Goal: Information Seeking & Learning: Learn about a topic

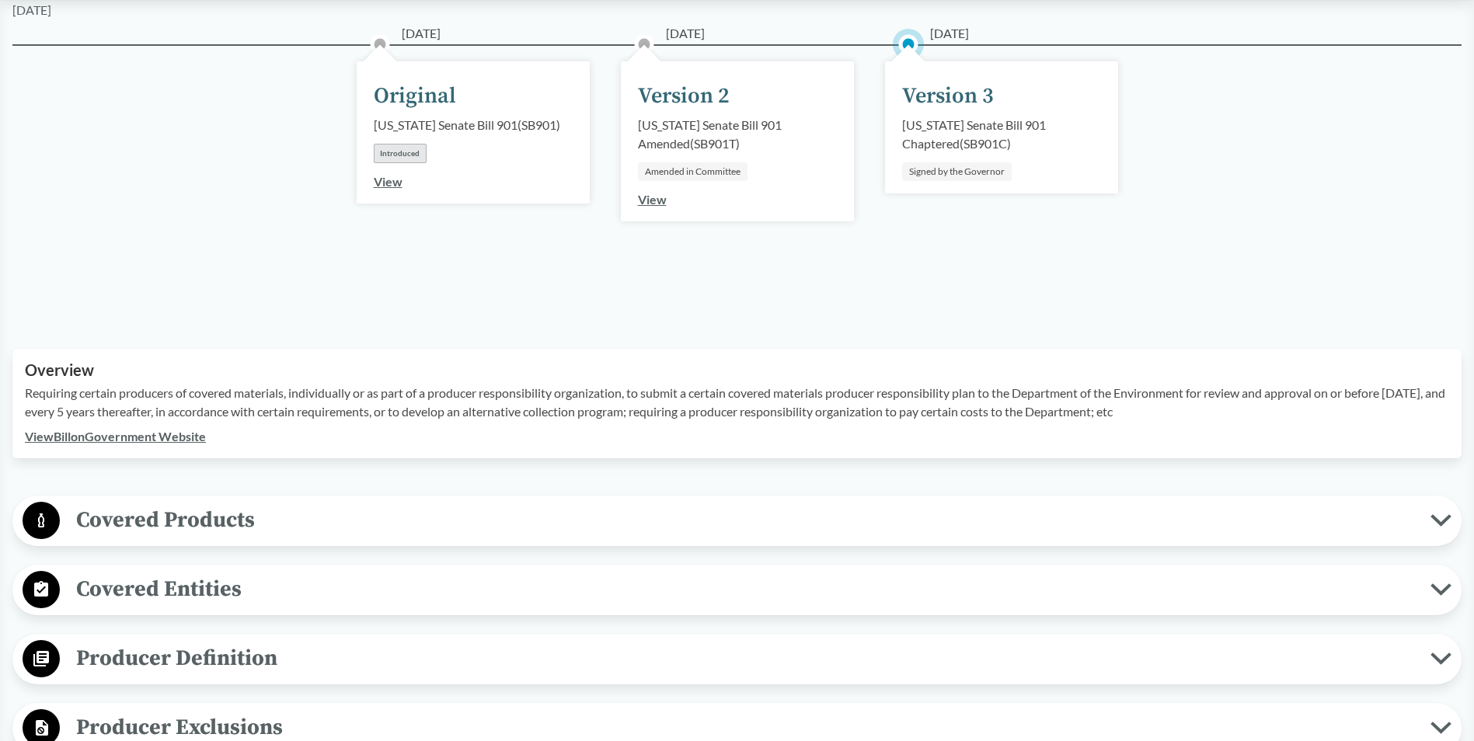
scroll to position [330, 0]
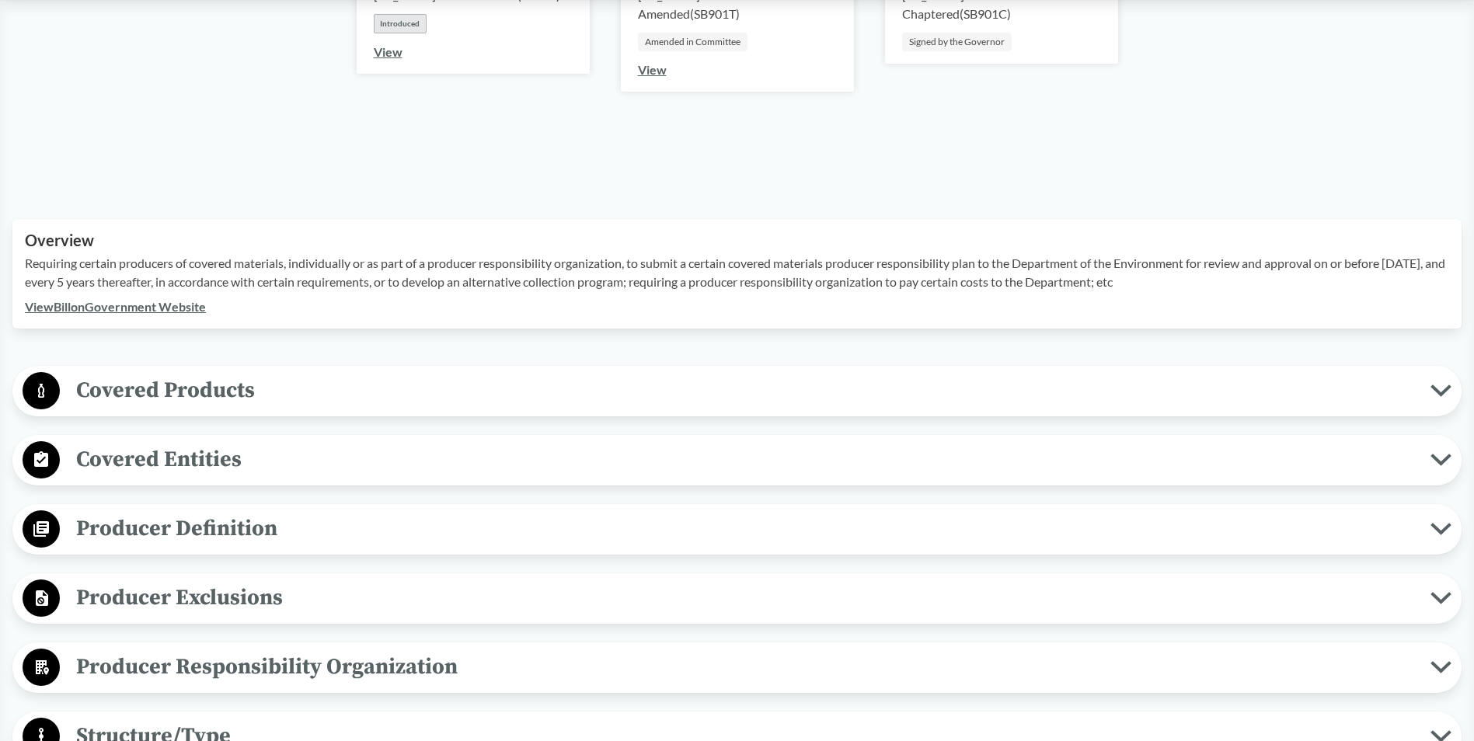
drag, startPoint x: 193, startPoint y: 381, endPoint x: 200, endPoint y: 387, distance: 8.9
click at [194, 383] on span "Covered Products" at bounding box center [745, 390] width 1370 height 35
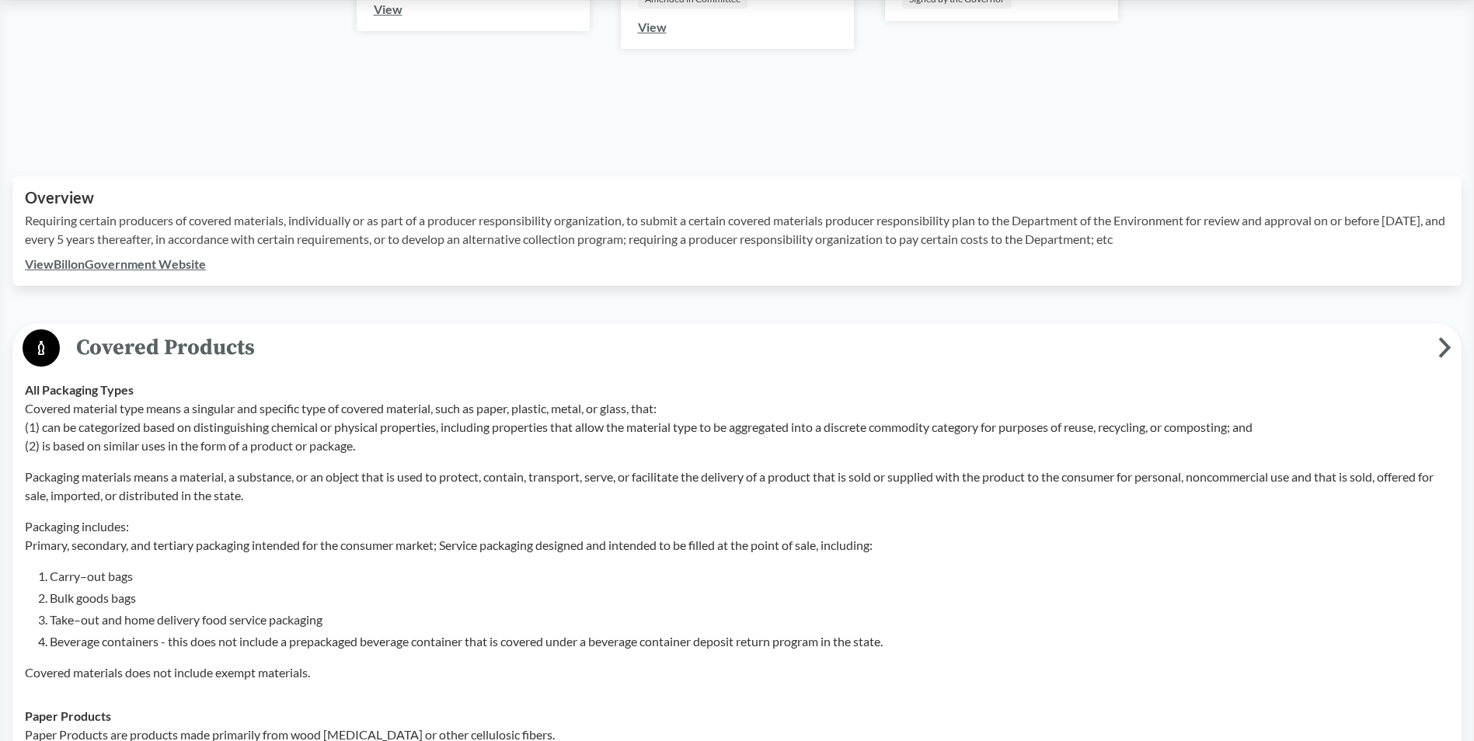
scroll to position [408, 0]
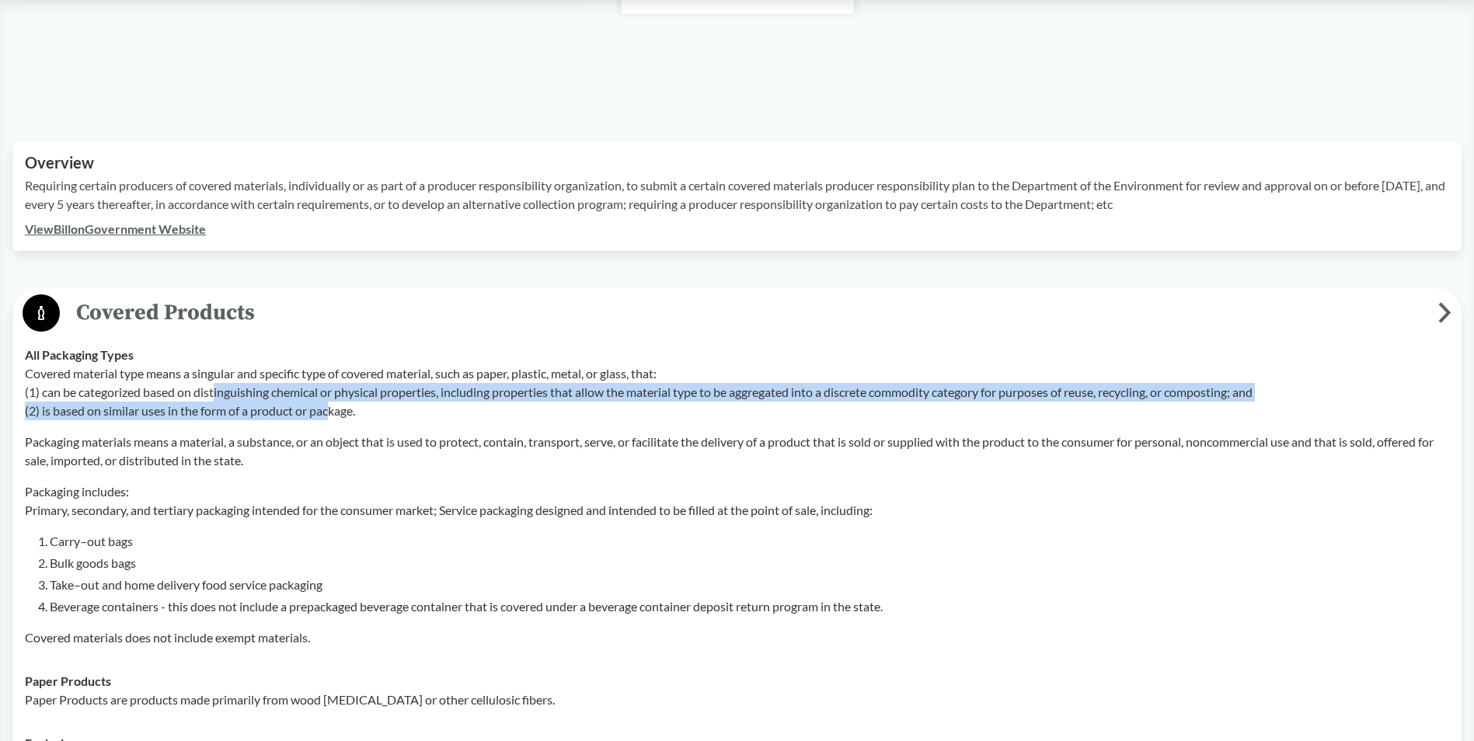
drag, startPoint x: 214, startPoint y: 392, endPoint x: 333, endPoint y: 412, distance: 119.7
click at [333, 412] on p "Covered material type means a singular and specific type of covered material, s…" at bounding box center [737, 392] width 1424 height 56
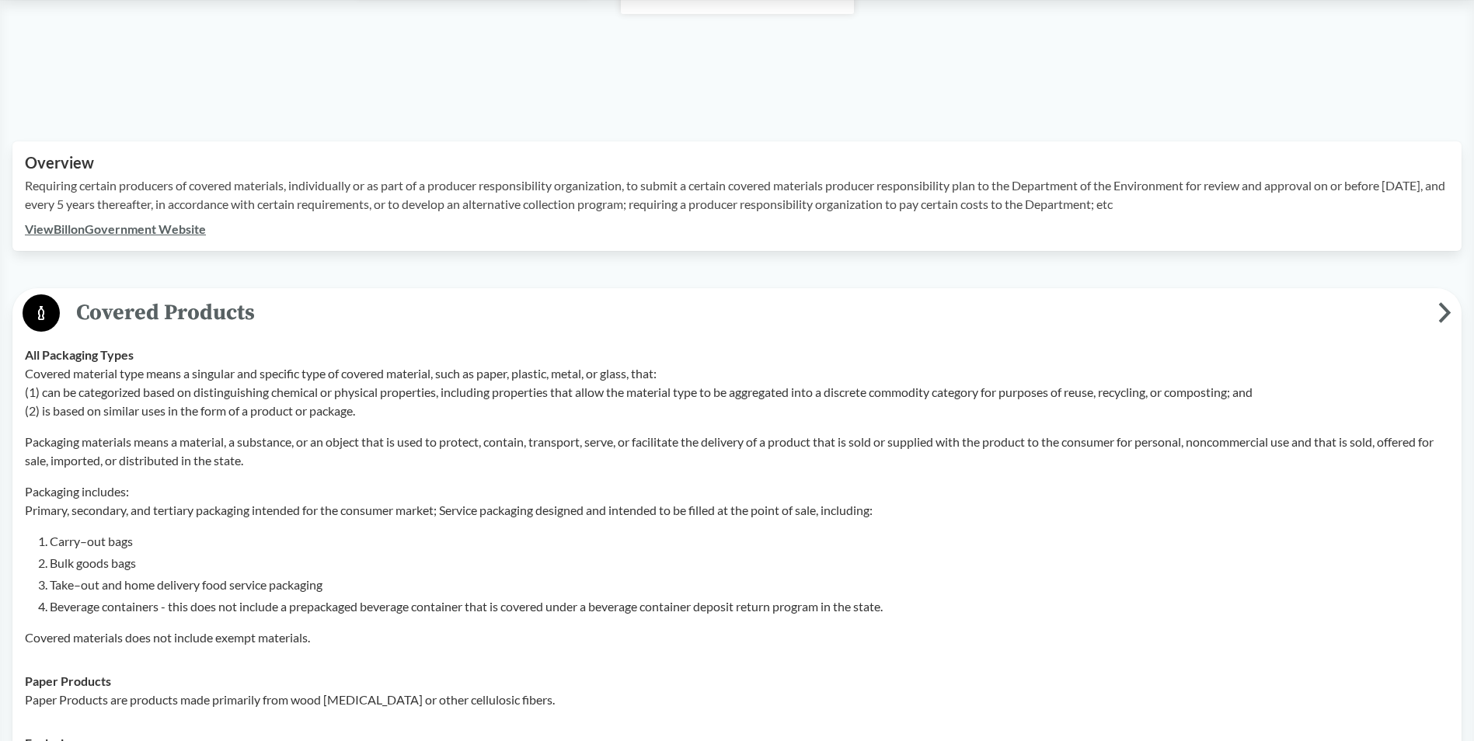
drag, startPoint x: 333, startPoint y: 412, endPoint x: 308, endPoint y: 430, distance: 31.1
click at [308, 430] on div "Covered material type means a singular and specific type of covered material, s…" at bounding box center [737, 505] width 1424 height 283
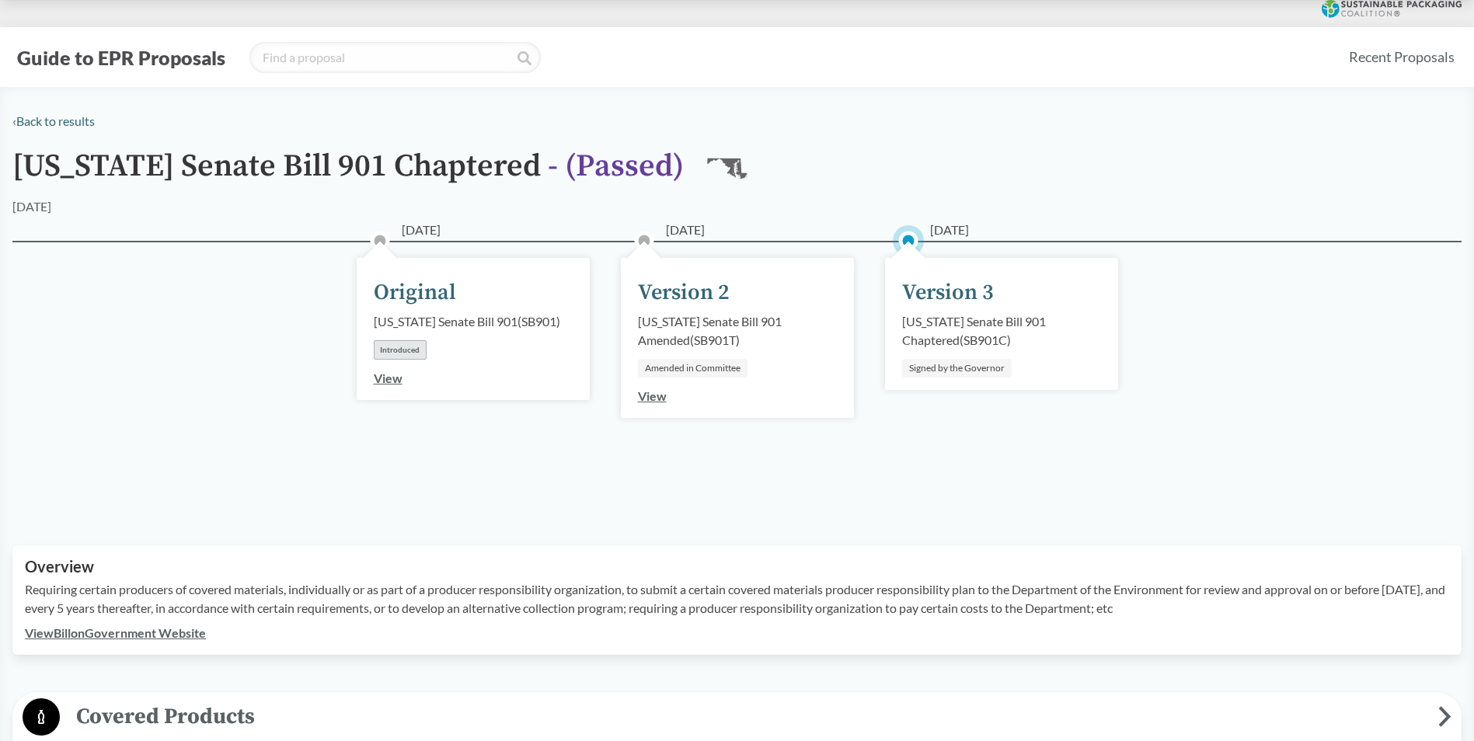
scroll to position [0, 0]
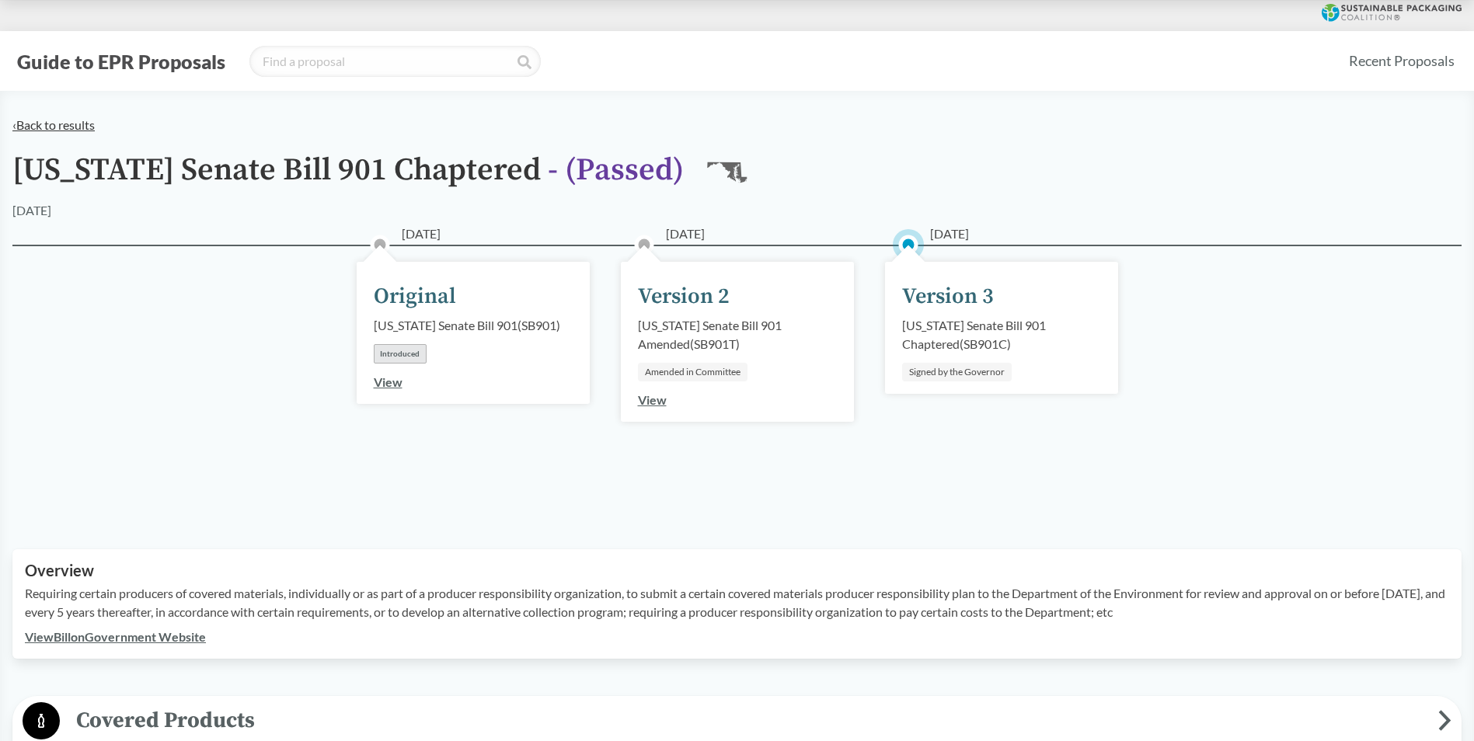
drag, startPoint x: 70, startPoint y: 133, endPoint x: 69, endPoint y: 125, distance: 7.8
click at [70, 131] on div "‹ Back to results" at bounding box center [736, 125] width 1449 height 19
click at [68, 124] on link "‹ Back to results" at bounding box center [53, 124] width 82 height 15
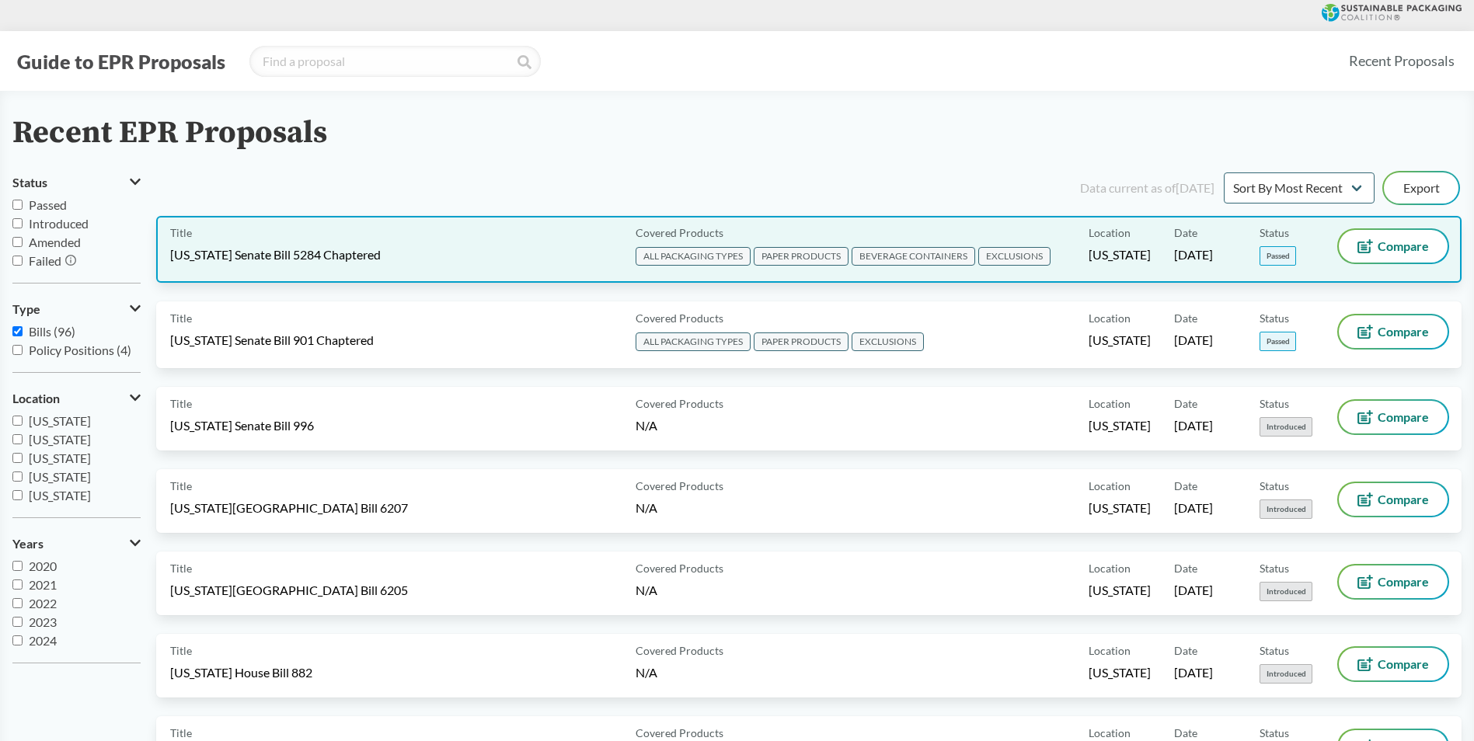
click at [253, 272] on div "Title [US_STATE] Senate Bill 5284 Chaptered Covered Products ALL PACKAGING TYPE…" at bounding box center [808, 249] width 1305 height 67
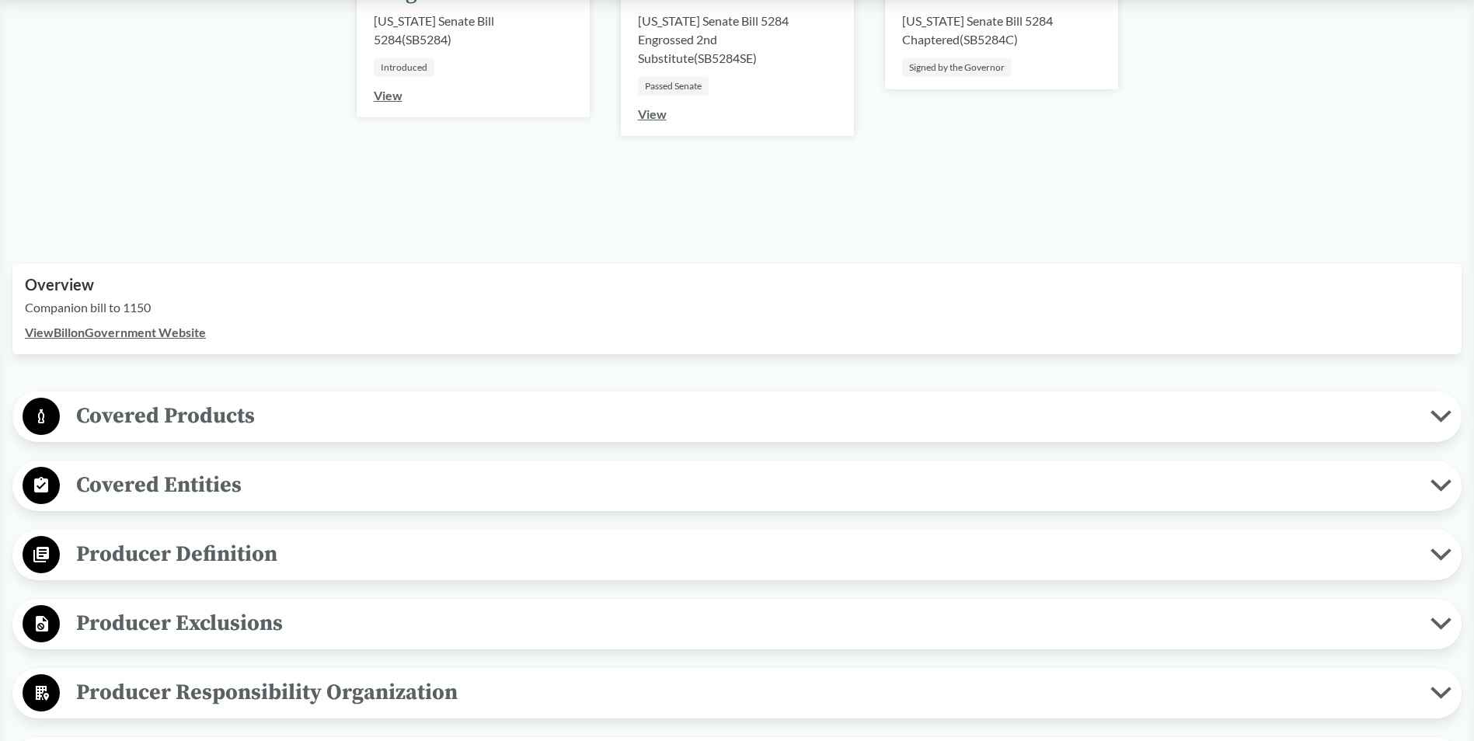
scroll to position [311, 0]
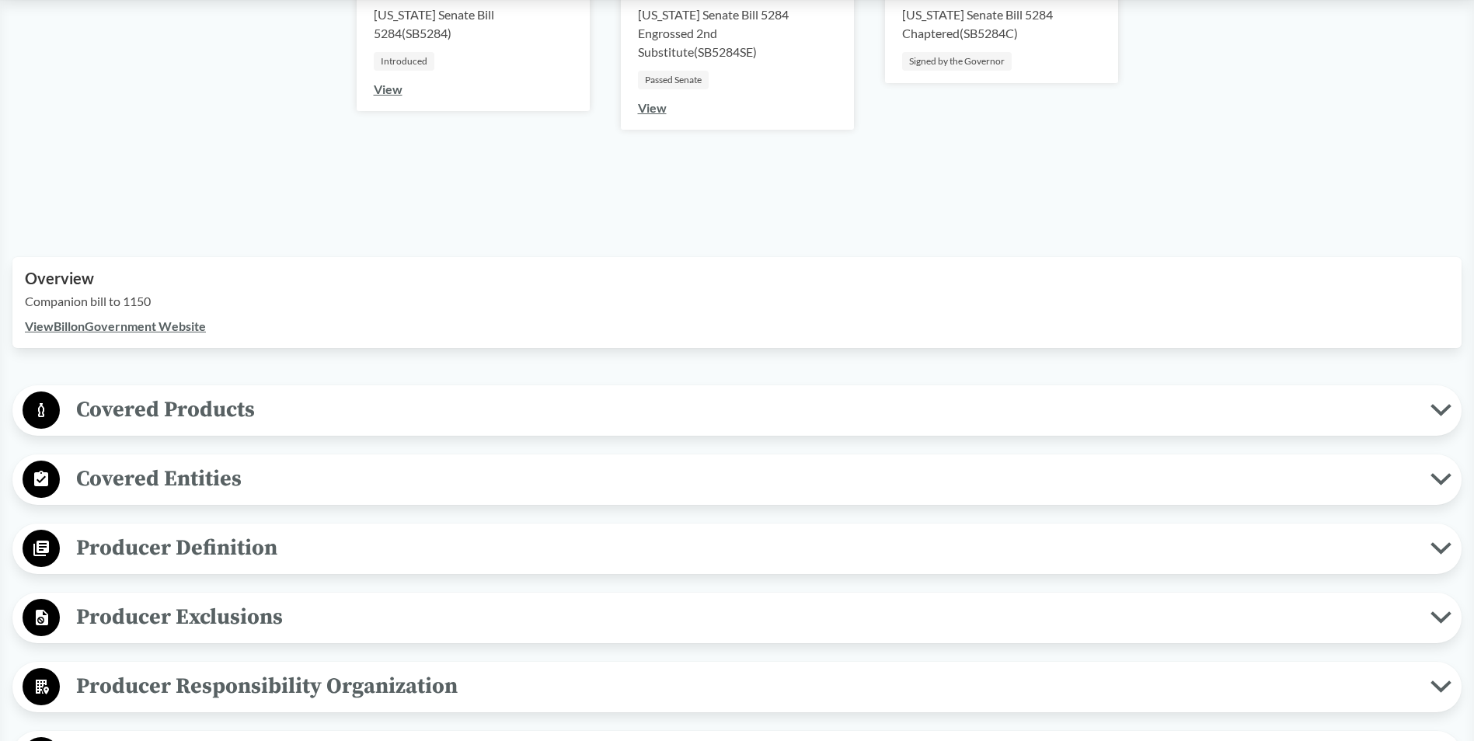
click at [244, 418] on span "Covered Products" at bounding box center [745, 409] width 1370 height 35
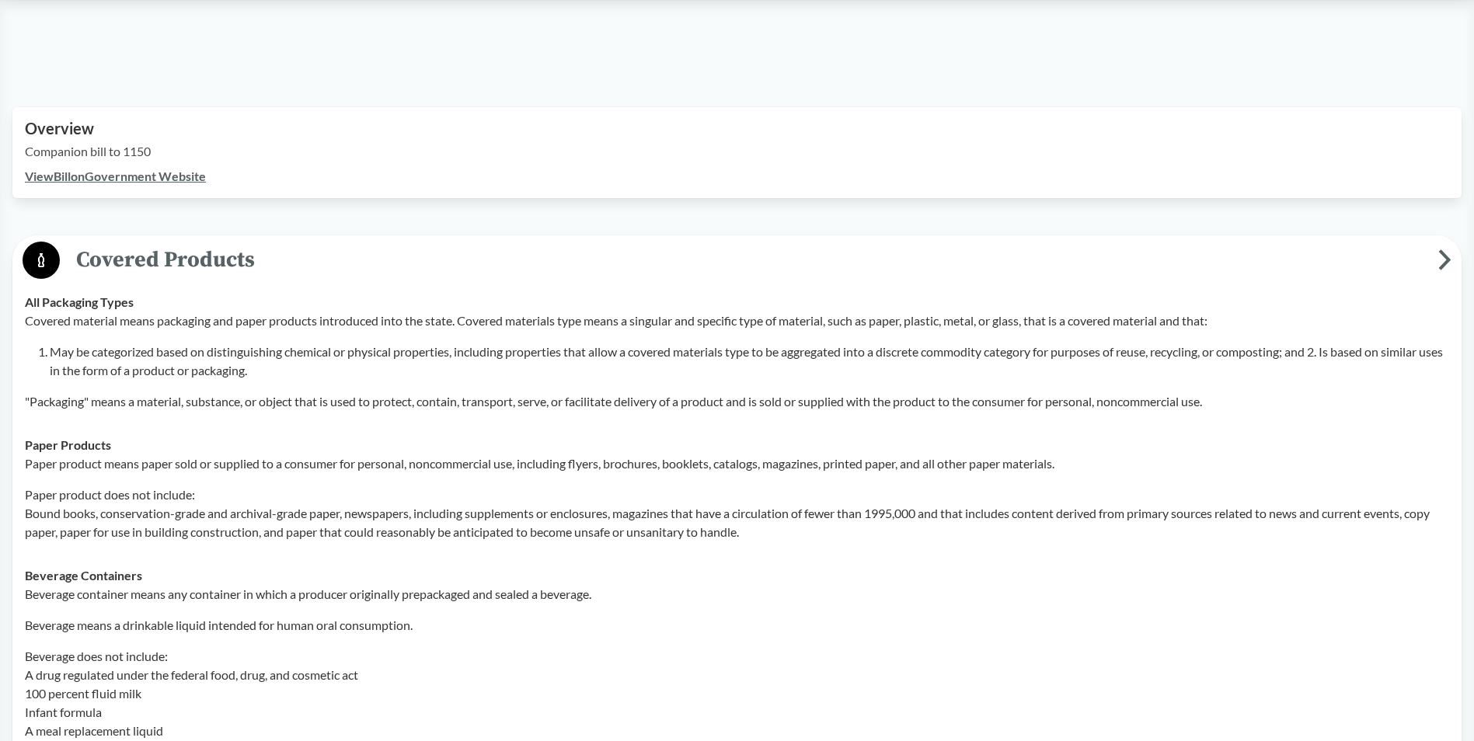
scroll to position [466, 0]
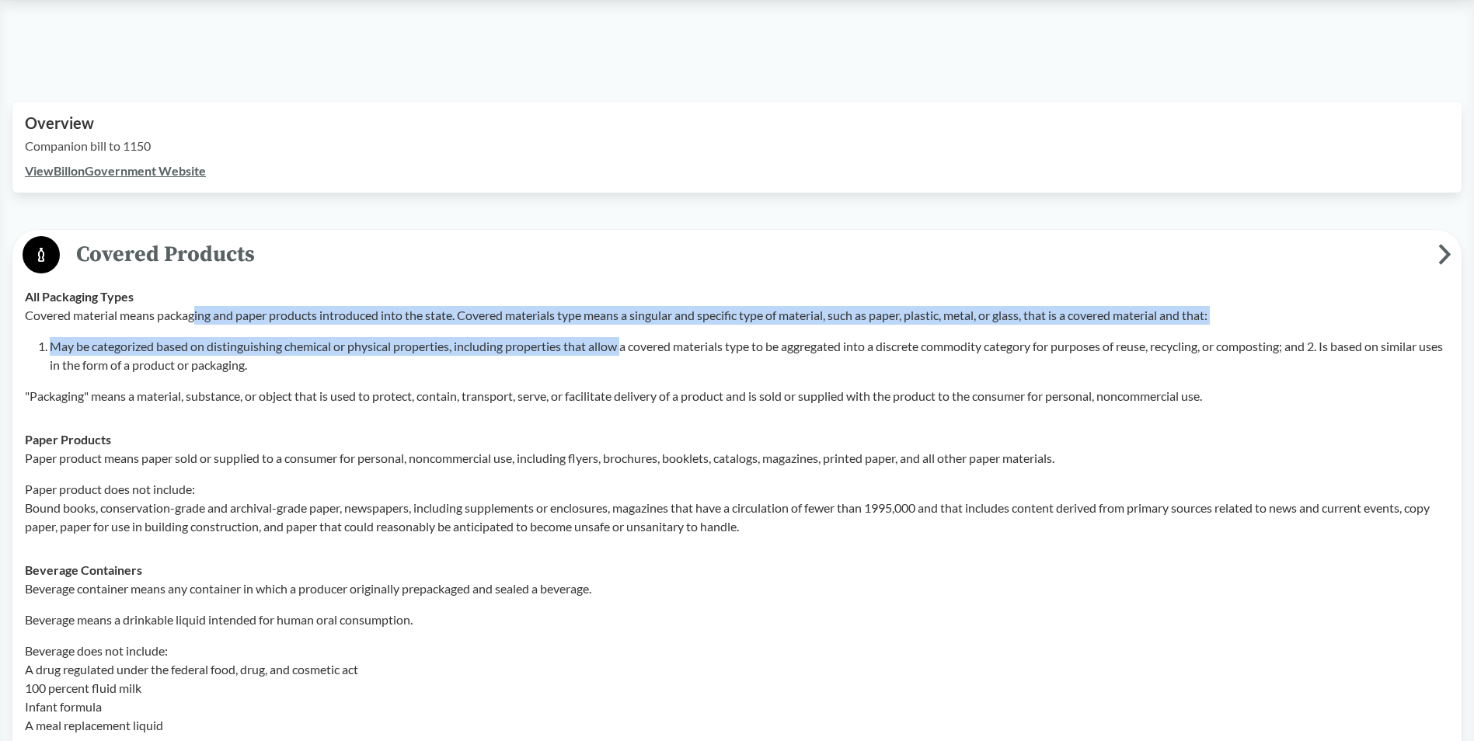
drag, startPoint x: 197, startPoint y: 320, endPoint x: 627, endPoint y: 327, distance: 430.5
click at [627, 327] on div "Covered material means packaging and paper products introduced into the state. …" at bounding box center [737, 355] width 1424 height 99
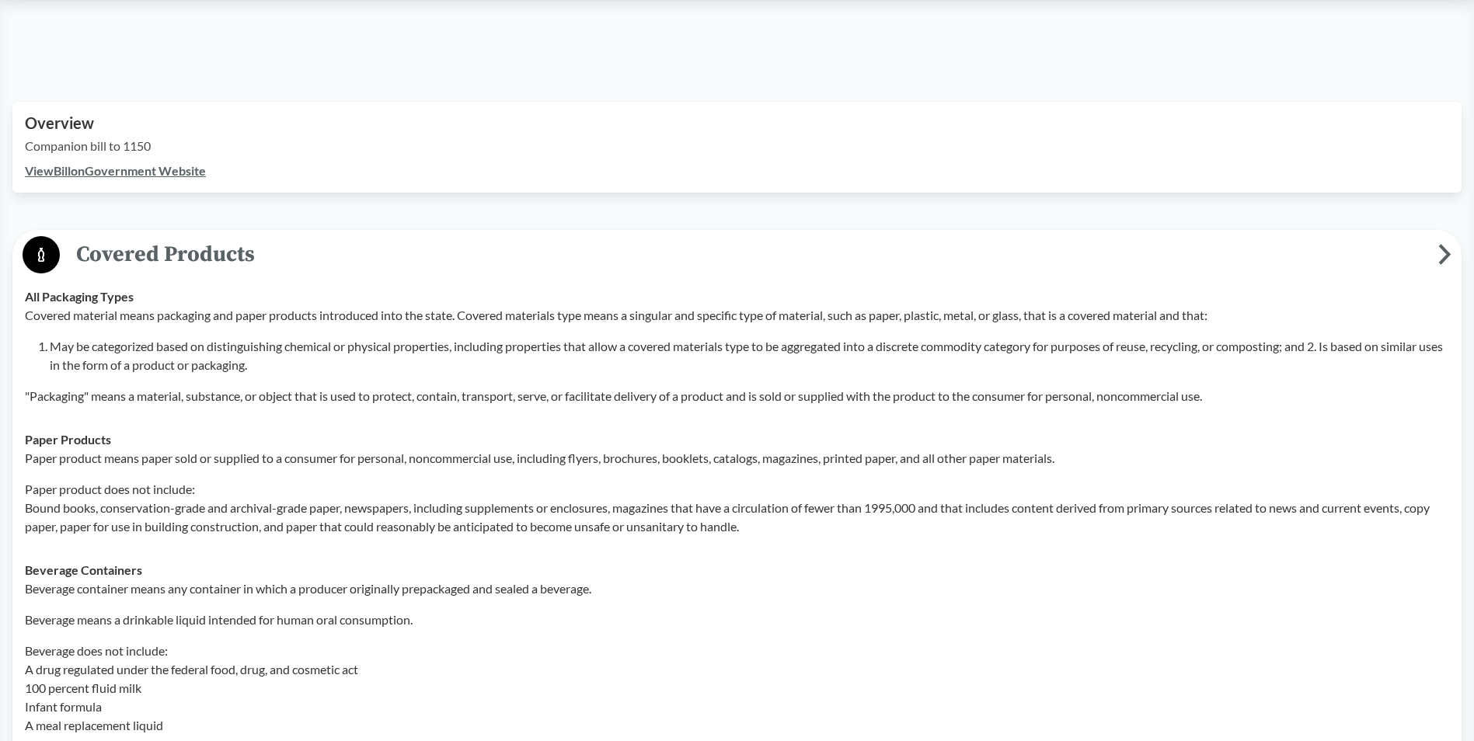
drag, startPoint x: 627, startPoint y: 327, endPoint x: 545, endPoint y: 368, distance: 91.4
click at [545, 367] on li "May be categorized based on distinguishing chemical or physical properties, inc…" at bounding box center [749, 355] width 1399 height 37
drag, startPoint x: 294, startPoint y: 454, endPoint x: 395, endPoint y: 465, distance: 100.7
click at [395, 465] on p "Paper product means paper sold or supplied to a consumer for personal, noncomme…" at bounding box center [737, 458] width 1424 height 19
drag, startPoint x: 395, startPoint y: 465, endPoint x: 217, endPoint y: 485, distance: 179.1
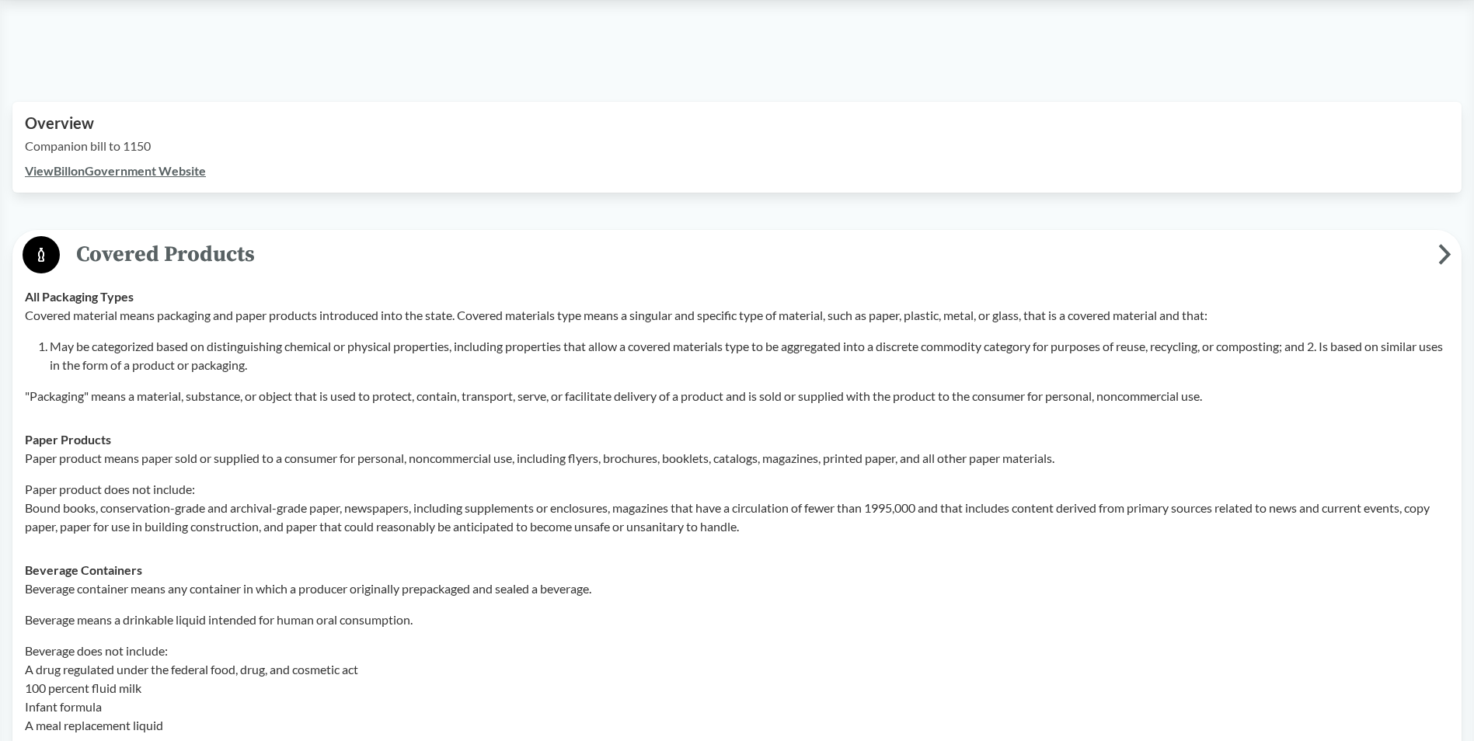
click at [217, 485] on p "Paper product does not include: Bound books, conservation-grade and archival-gr…" at bounding box center [737, 508] width 1424 height 56
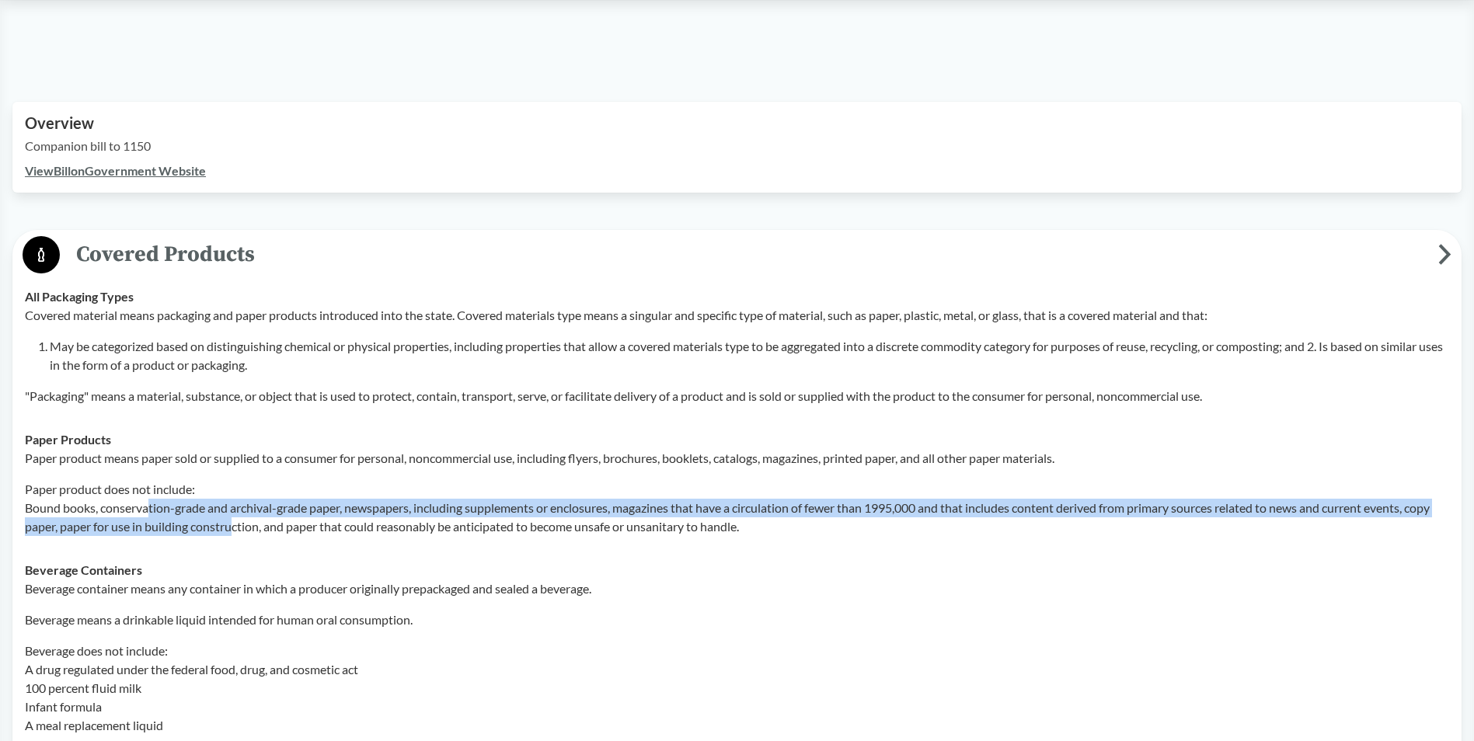
drag, startPoint x: 148, startPoint y: 507, endPoint x: 264, endPoint y: 519, distance: 117.1
click at [264, 519] on p "Paper product does not include: Bound books, conservation-grade and archival-gr…" at bounding box center [737, 508] width 1424 height 56
drag, startPoint x: 264, startPoint y: 519, endPoint x: 259, endPoint y: 533, distance: 15.0
click at [259, 533] on p "Paper product does not include: Bound books, conservation-grade and archival-gr…" at bounding box center [737, 508] width 1424 height 56
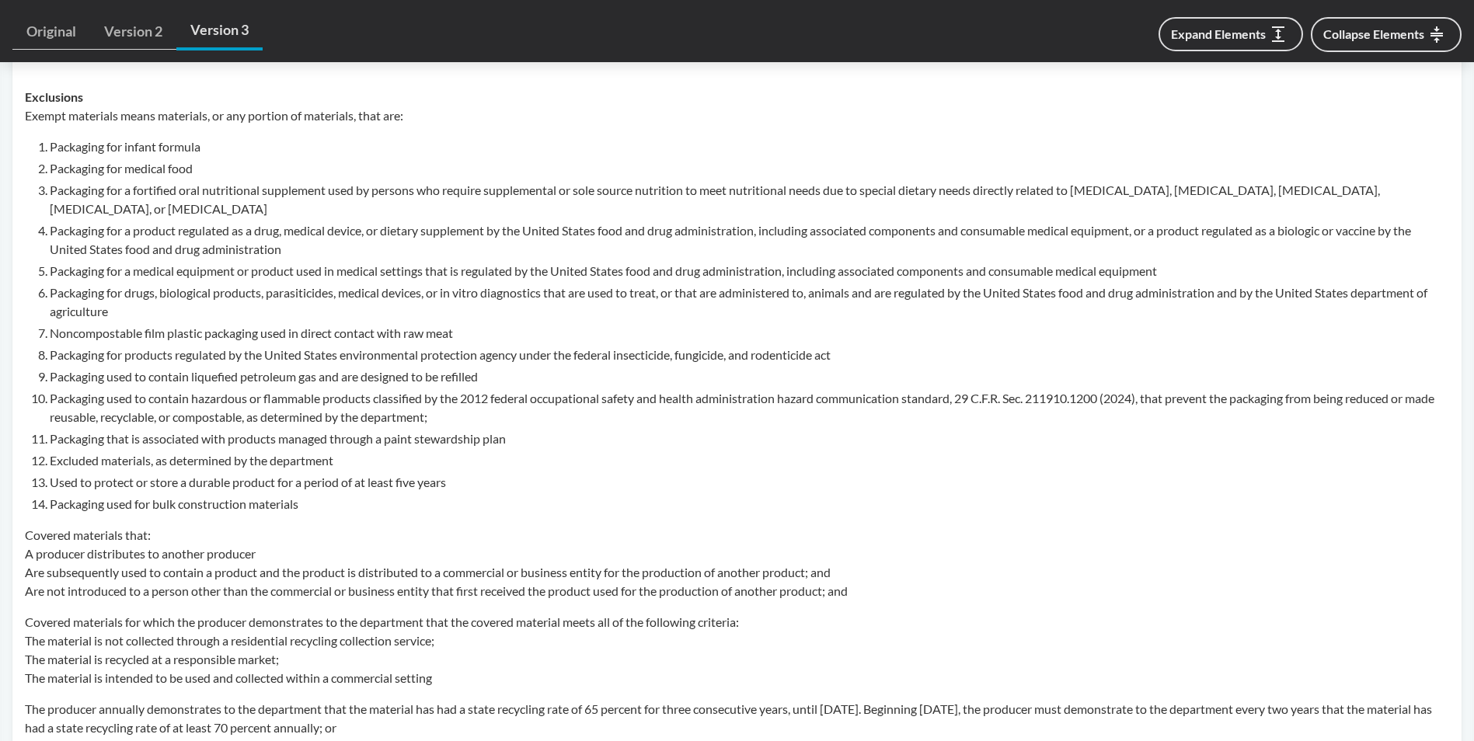
scroll to position [1165, 0]
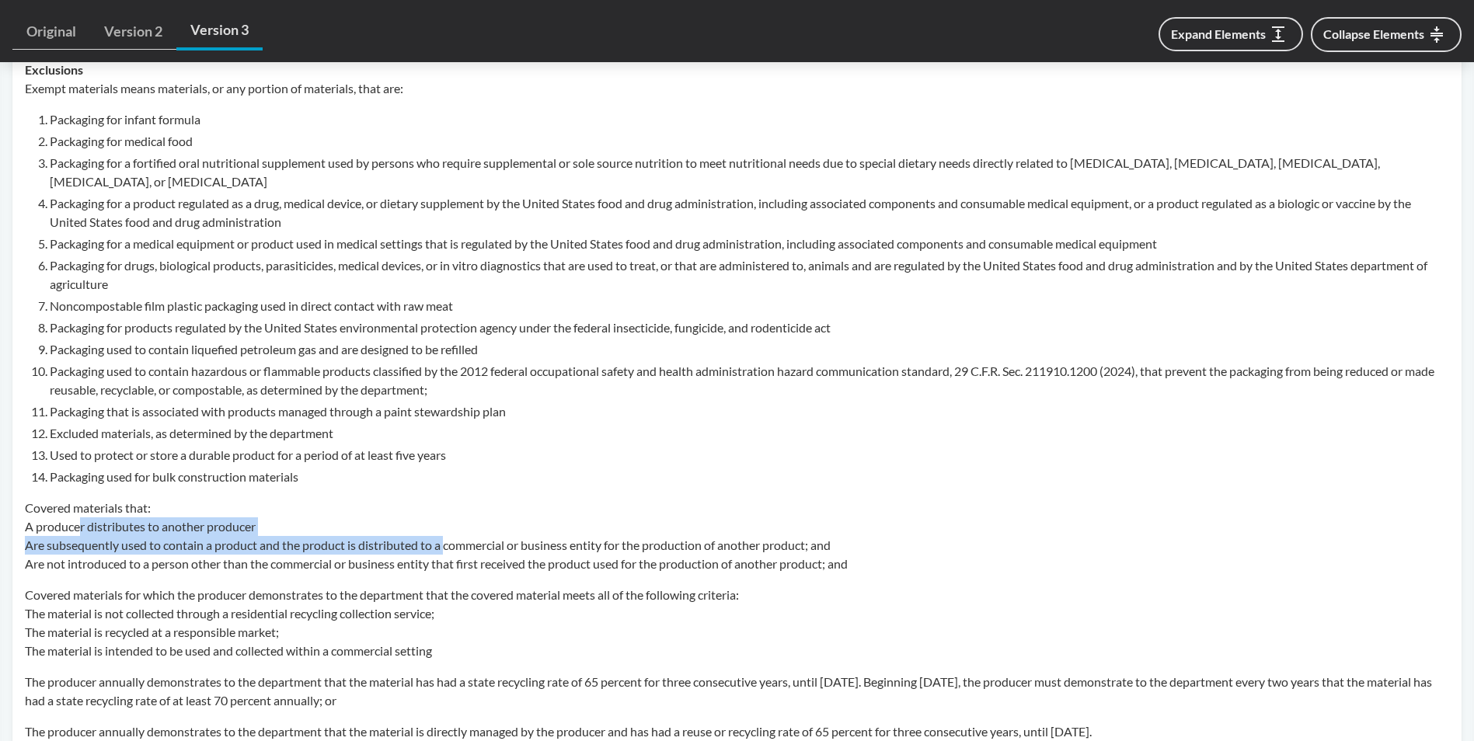
drag, startPoint x: 82, startPoint y: 533, endPoint x: 448, endPoint y: 553, distance: 367.2
click at [448, 553] on p "Covered materials that: A producer distributes to another producer Are subseque…" at bounding box center [737, 536] width 1424 height 75
drag, startPoint x: 448, startPoint y: 553, endPoint x: 176, endPoint y: 629, distance: 283.1
click at [176, 629] on p "Covered materials for which the producer demonstrates to the department that th…" at bounding box center [737, 623] width 1424 height 75
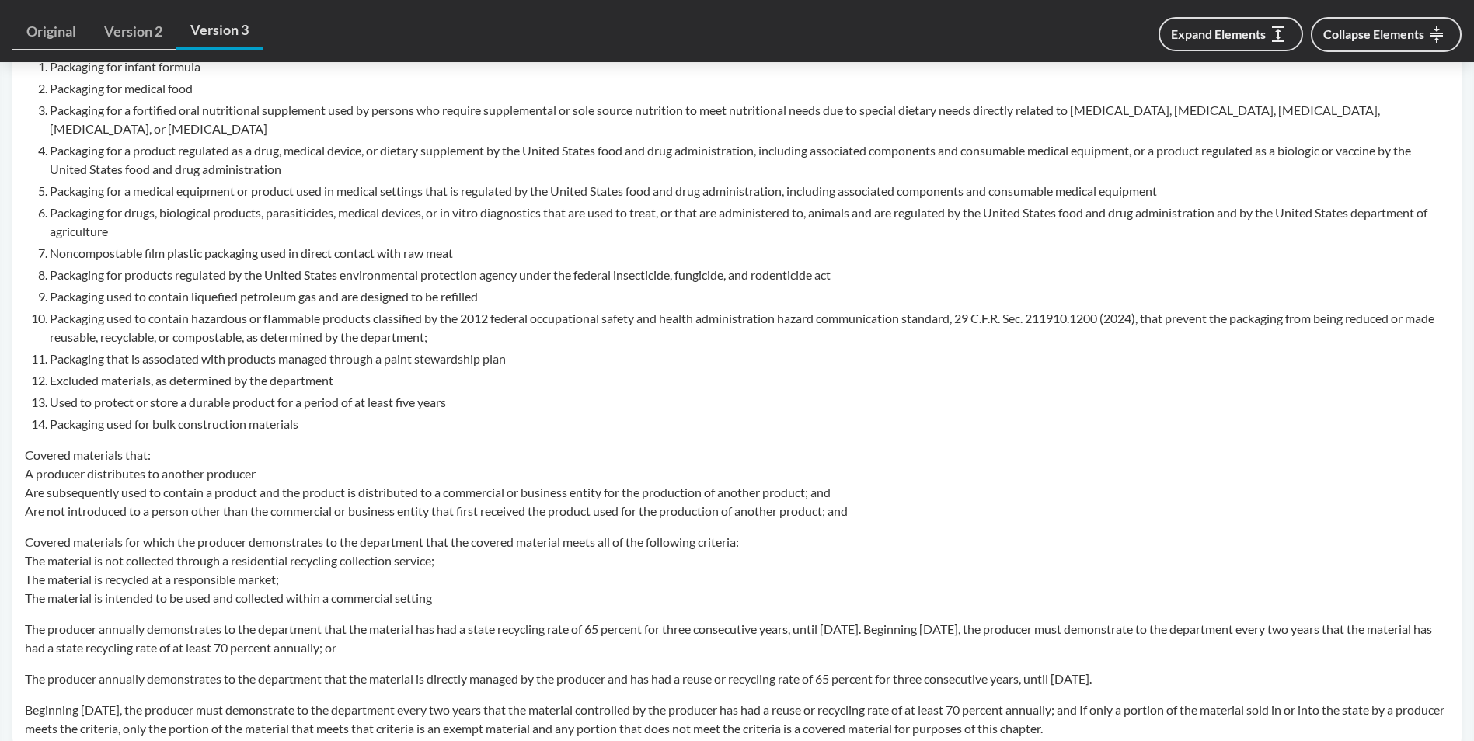
scroll to position [1321, 0]
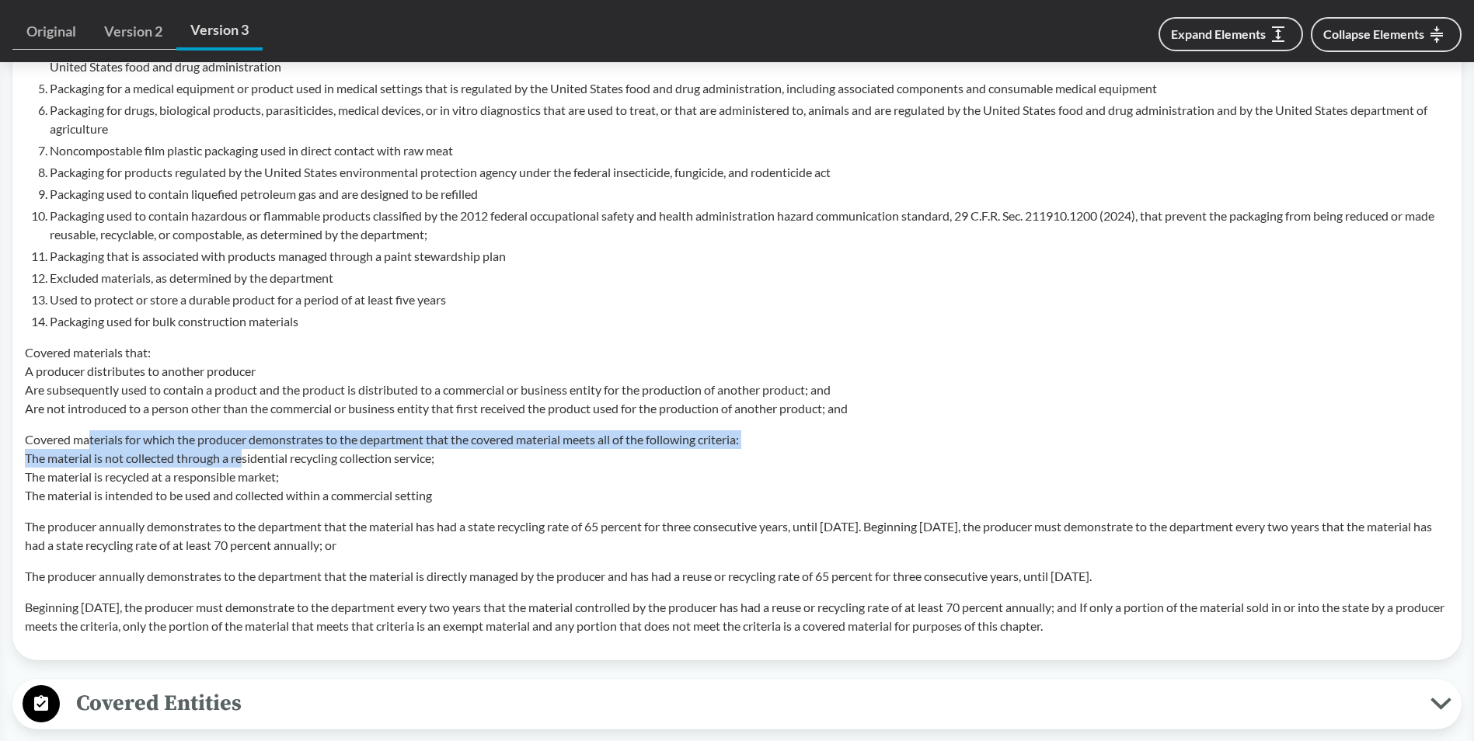
drag, startPoint x: 92, startPoint y: 444, endPoint x: 247, endPoint y: 454, distance: 155.7
click at [247, 454] on p "Covered materials for which the producer demonstrates to the department that th…" at bounding box center [737, 467] width 1424 height 75
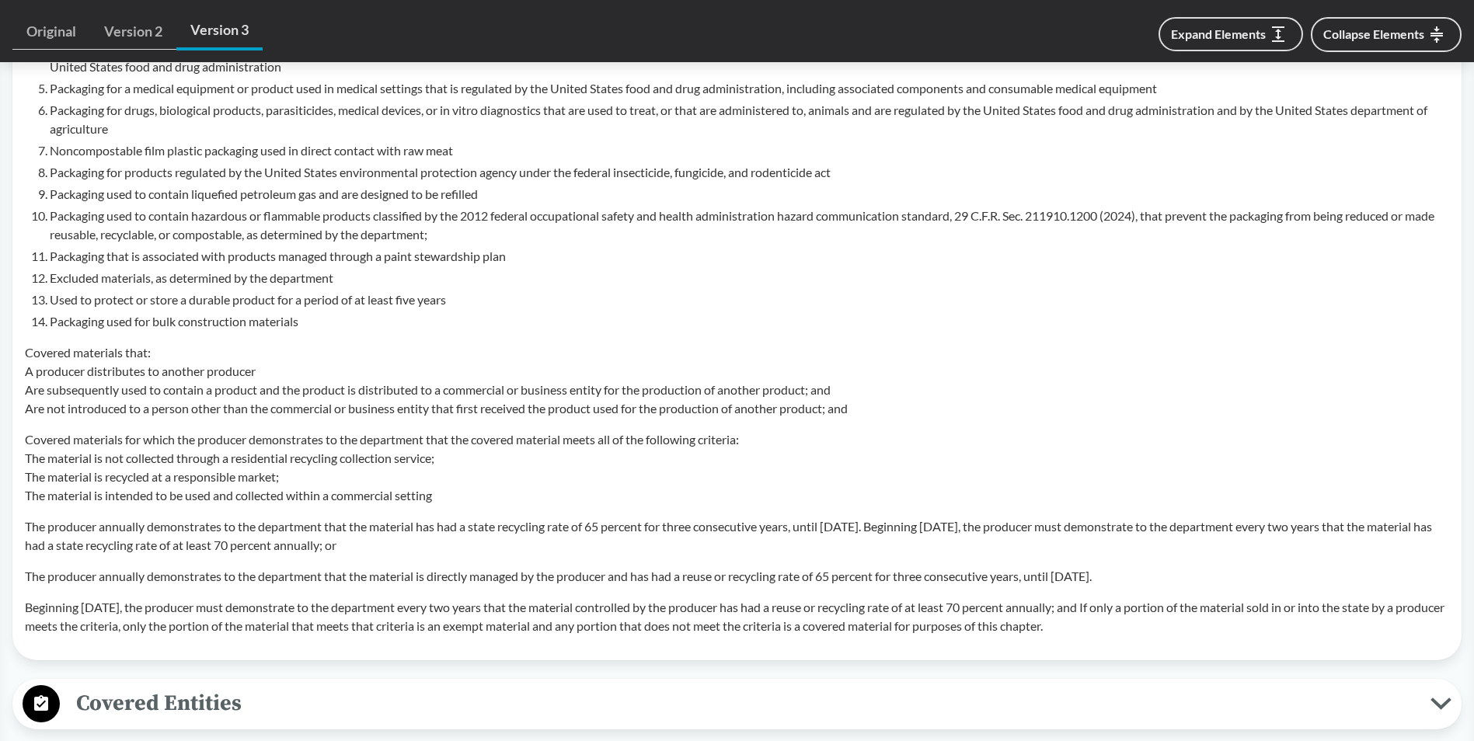
drag, startPoint x: 247, startPoint y: 454, endPoint x: 241, endPoint y: 473, distance: 20.4
click at [241, 473] on p "Covered materials for which the producer demonstrates to the department that th…" at bounding box center [737, 467] width 1424 height 75
drag, startPoint x: 77, startPoint y: 576, endPoint x: 446, endPoint y: 569, distance: 369.1
click at [446, 569] on p "The producer annually demonstrates to the department that the material is direc…" at bounding box center [737, 576] width 1424 height 19
drag, startPoint x: 446, startPoint y: 569, endPoint x: 448, endPoint y: 585, distance: 15.7
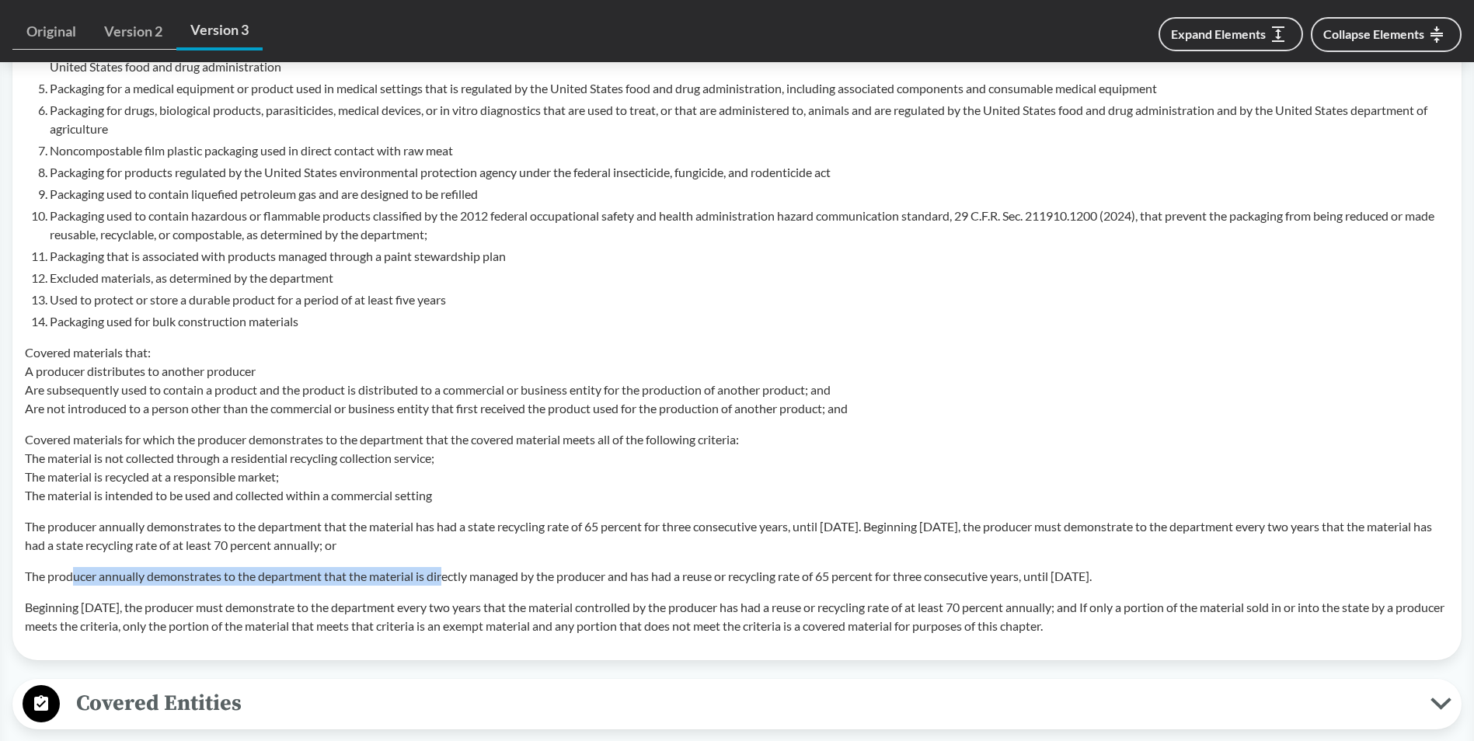
click at [448, 585] on p "The producer annually demonstrates to the department that the material is direc…" at bounding box center [737, 576] width 1424 height 19
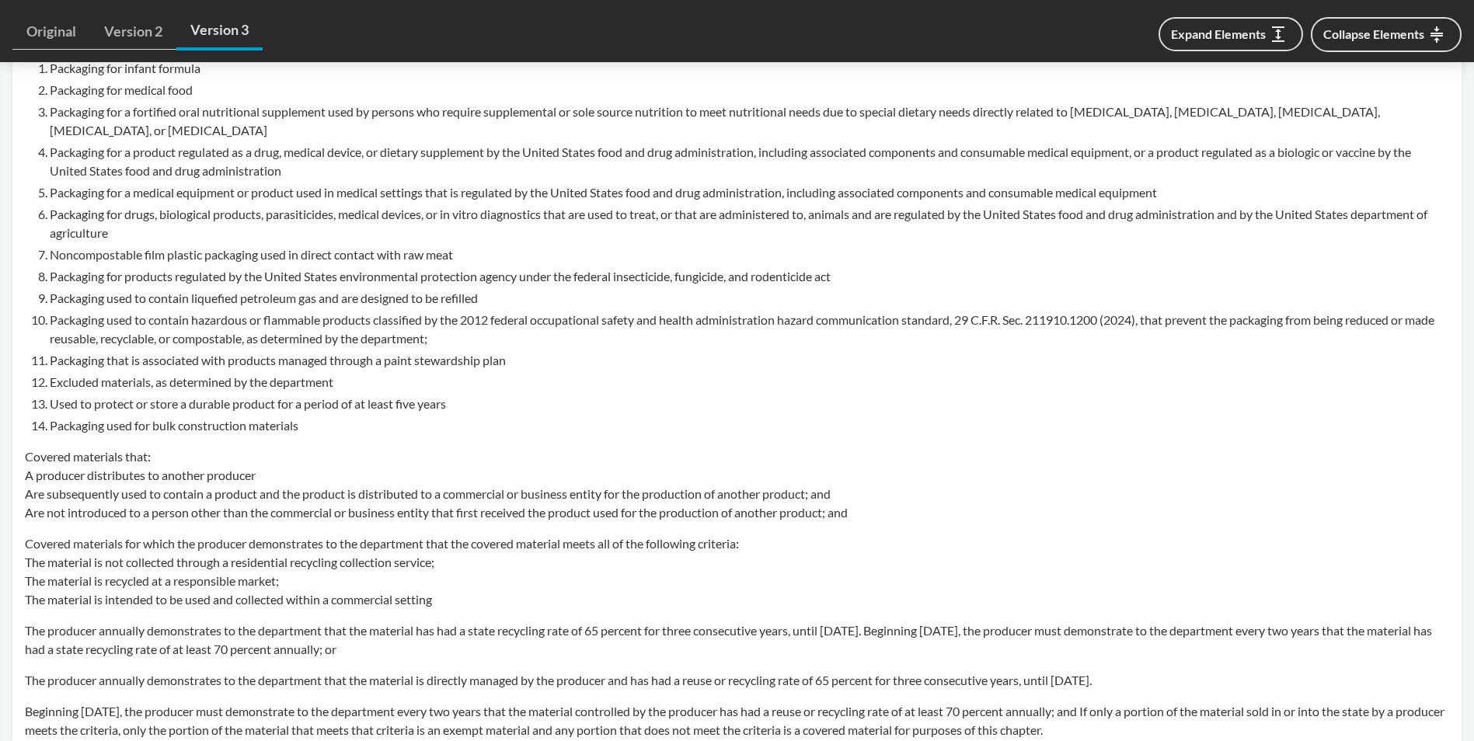
scroll to position [1243, 0]
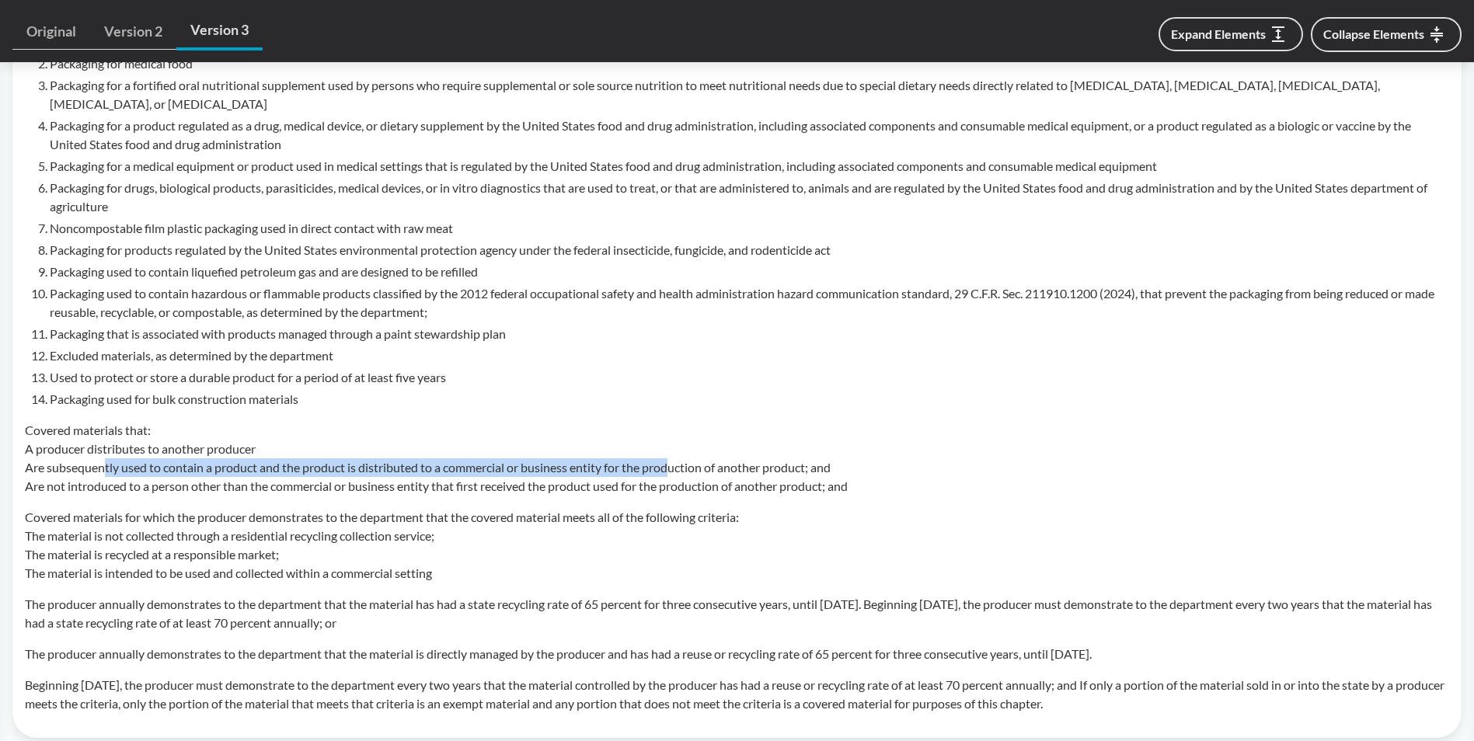
drag, startPoint x: 106, startPoint y: 467, endPoint x: 677, endPoint y: 469, distance: 571.0
click at [677, 469] on p "Covered materials that: A producer distributes to another producer Are subseque…" at bounding box center [737, 458] width 1424 height 75
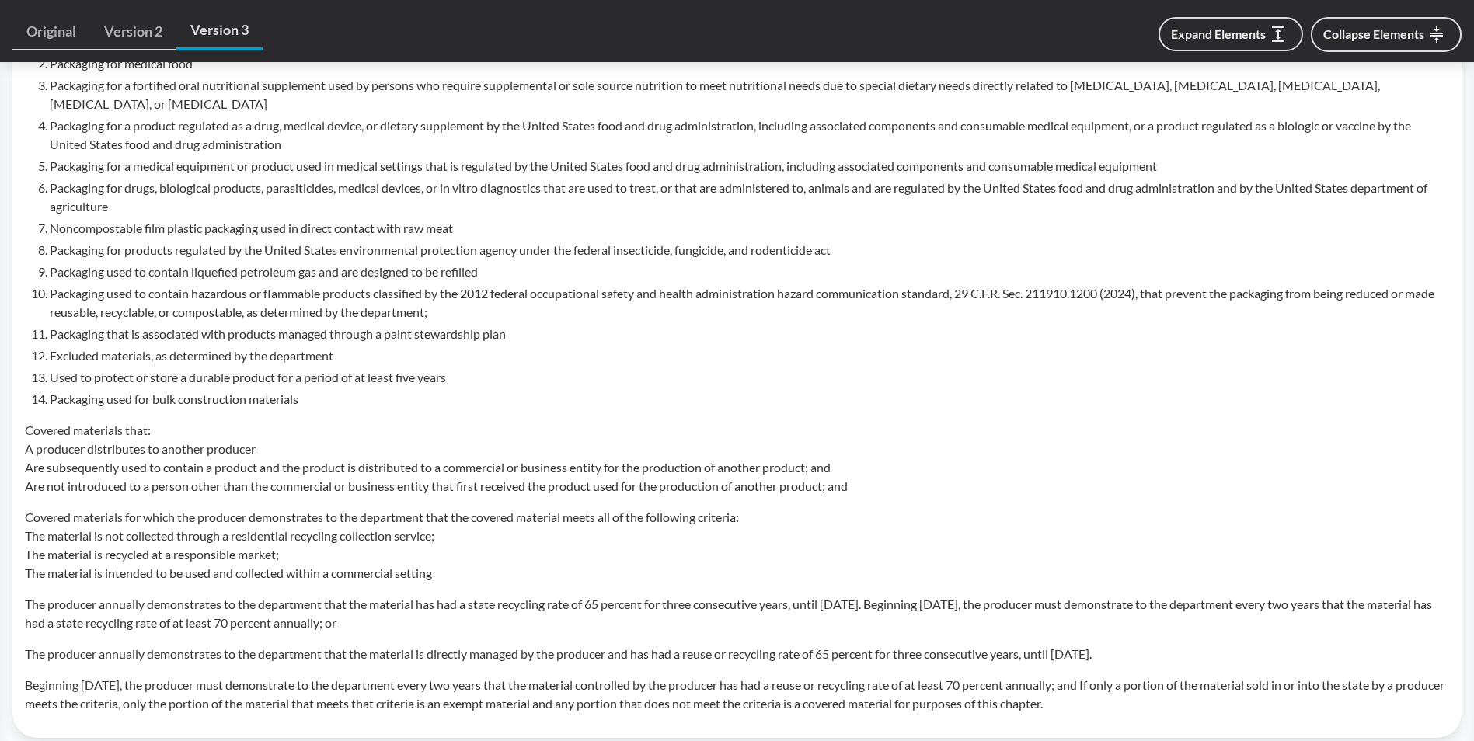
drag, startPoint x: 677, startPoint y: 469, endPoint x: 547, endPoint y: 544, distance: 149.6
click at [547, 544] on p "Covered materials for which the producer demonstrates to the department that th…" at bounding box center [737, 545] width 1424 height 75
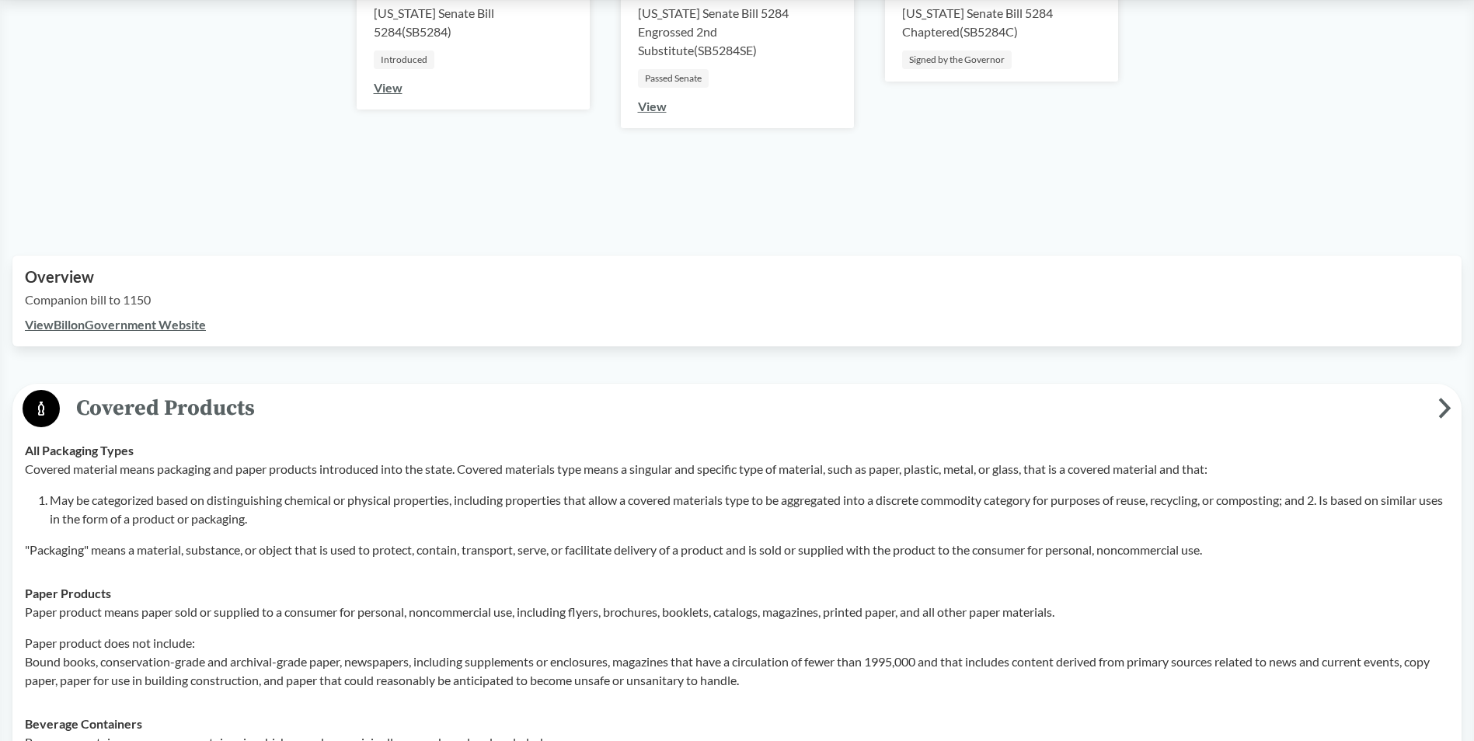
scroll to position [311, 0]
